Goal: Find specific page/section: Find specific page/section

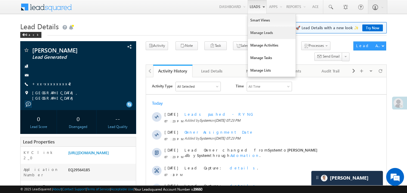
click at [264, 33] on link "Manage Leads" at bounding box center [272, 32] width 48 height 13
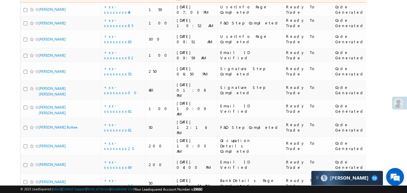
scroll to position [80, 0]
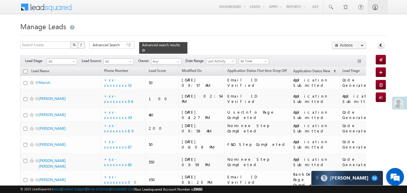
click at [177, 43] on div "Advanced search results" at bounding box center [163, 48] width 48 height 12
click at [145, 48] on link at bounding box center [143, 50] width 3 height 5
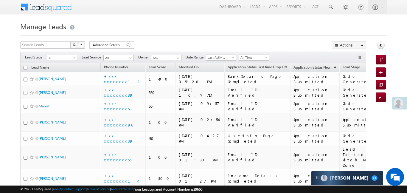
click at [262, 59] on span "All Time" at bounding box center [253, 57] width 28 height 5
click at [247, 81] on link "Today" at bounding box center [255, 82] width 30 height 5
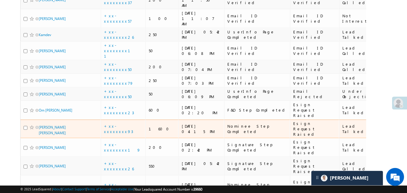
scroll to position [803, 0]
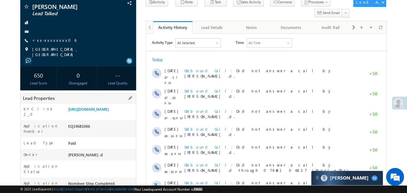
scroll to position [52, 0]
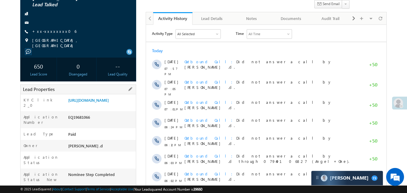
click at [101, 105] on div "https://angelbroking1-pk3em7sa.customui-test.leadsquared.com?leadId=18d56017-46…" at bounding box center [101, 101] width 69 height 8
click at [104, 102] on link "https://angelbroking1-pk3em7sa.customui-test.leadsquared.com?leadId=18d56017-46…" at bounding box center [88, 99] width 40 height 5
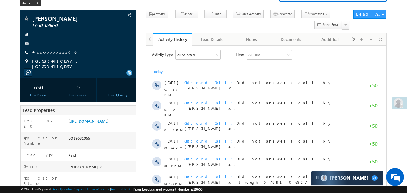
scroll to position [30, 0]
